Goal: Find specific page/section: Find specific page/section

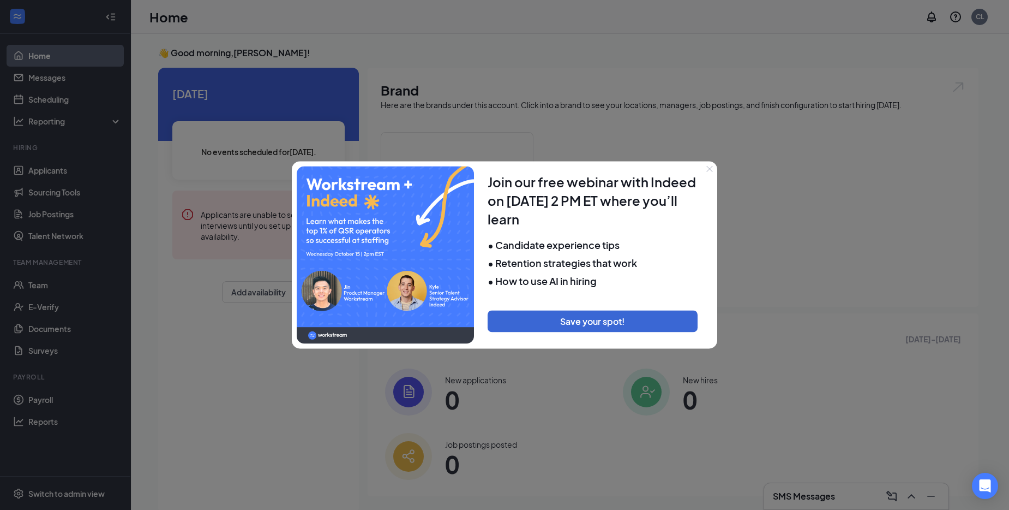
click at [710, 170] on icon "Close" at bounding box center [710, 168] width 7 height 7
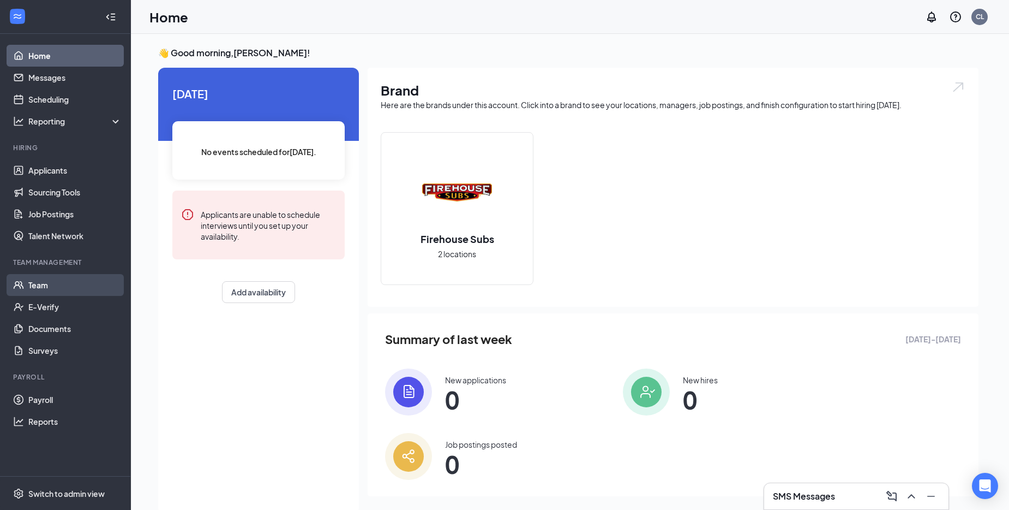
click at [47, 284] on link "Team" at bounding box center [74, 285] width 93 height 22
